Goal: Information Seeking & Learning: Learn about a topic

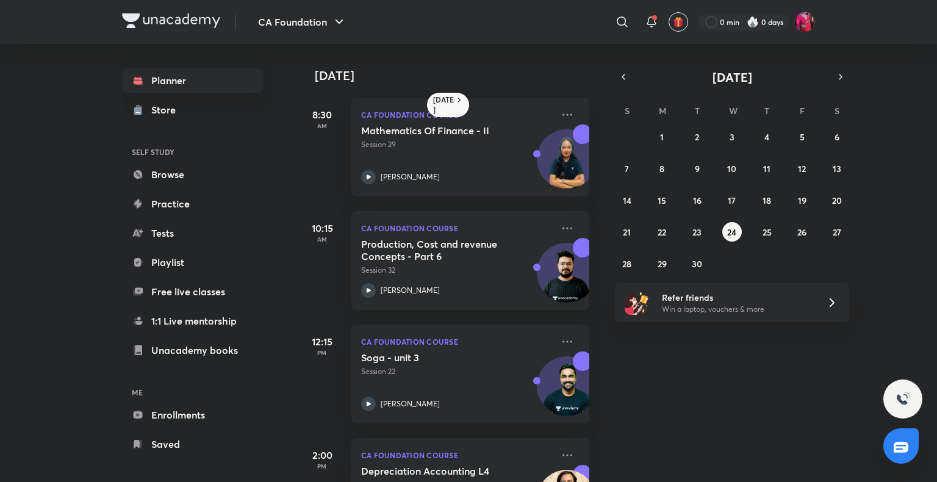
scroll to position [73, 0]
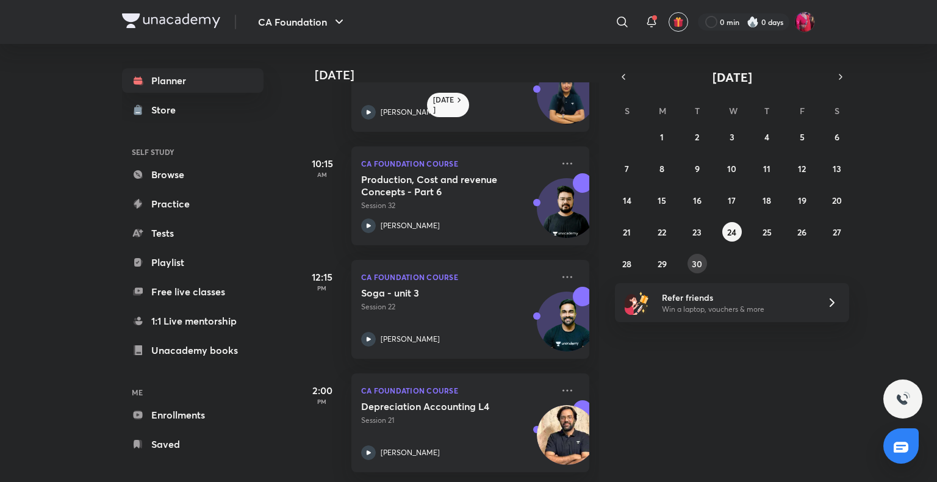
click at [693, 266] on abbr "30" at bounding box center [697, 264] width 10 height 12
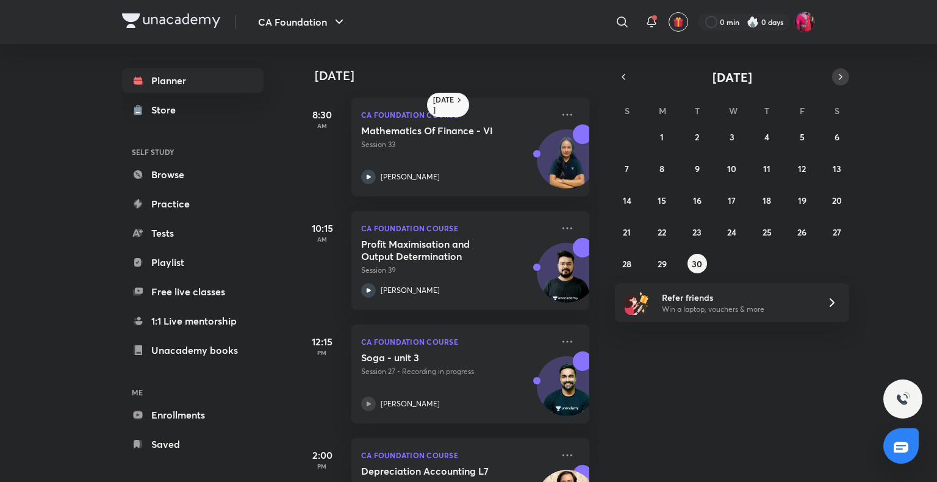
click at [841, 73] on icon "button" at bounding box center [841, 76] width 10 height 11
click at [802, 132] on abbr "3" at bounding box center [802, 137] width 5 height 12
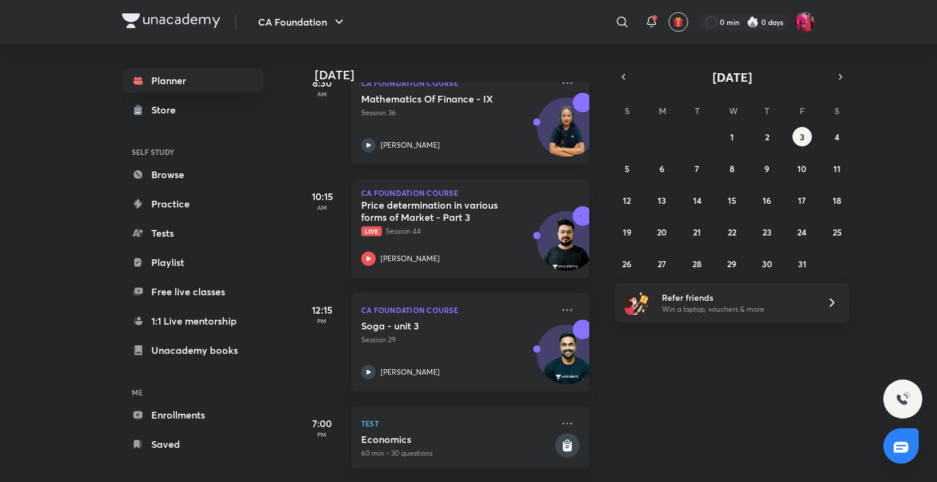
scroll to position [209, 0]
click at [367, 365] on icon at bounding box center [368, 372] width 15 height 15
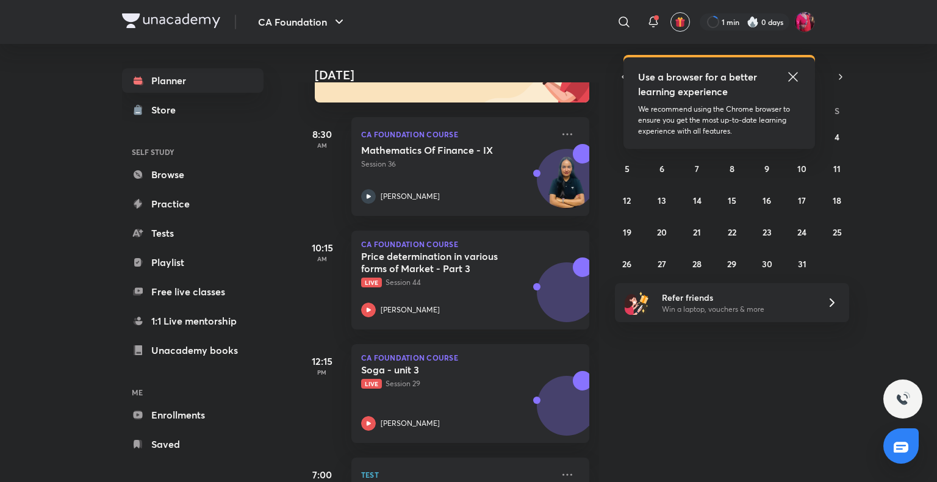
scroll to position [209, 0]
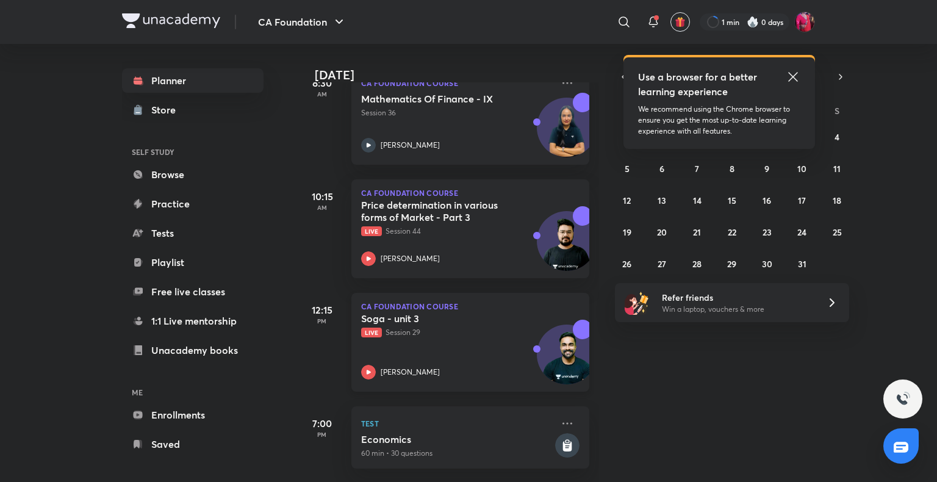
click at [366, 365] on icon at bounding box center [368, 372] width 15 height 15
